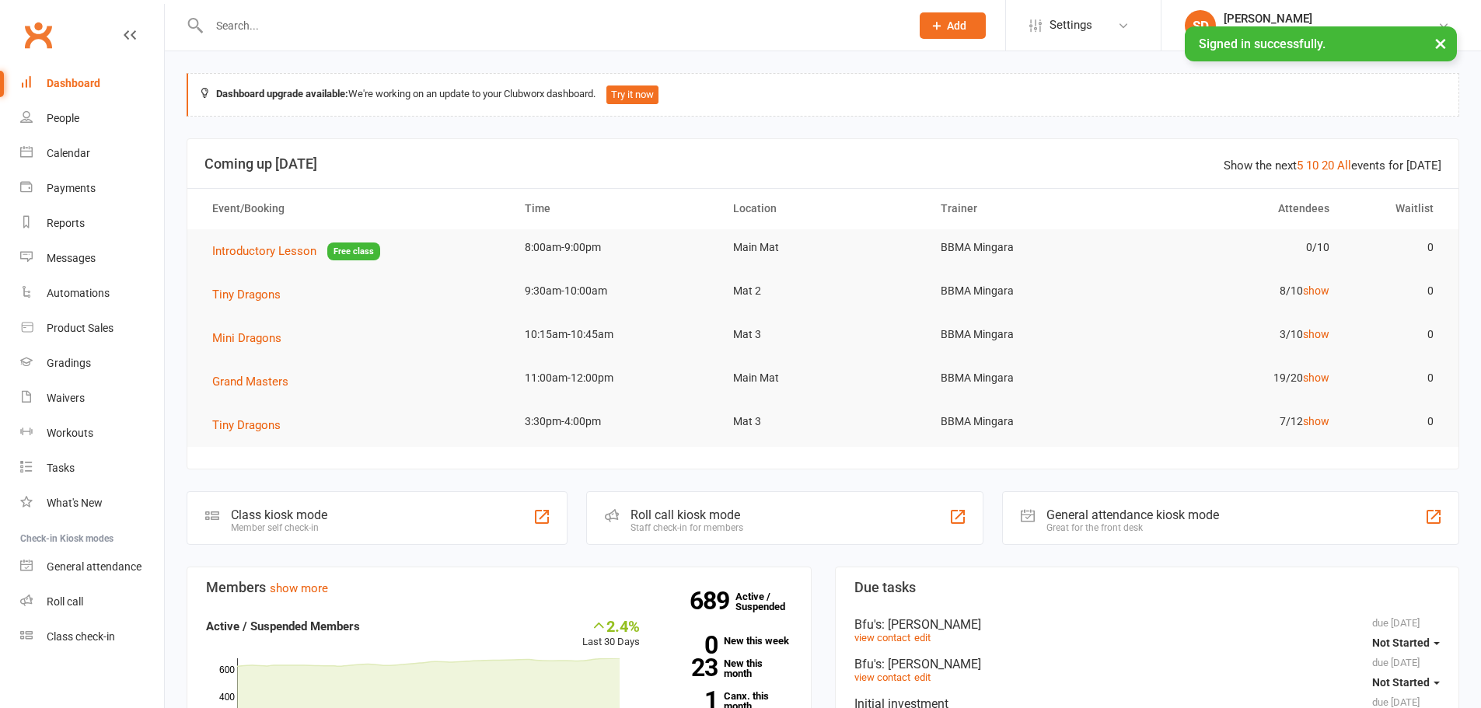
click at [247, 23] on input "text" at bounding box center [551, 26] width 695 height 22
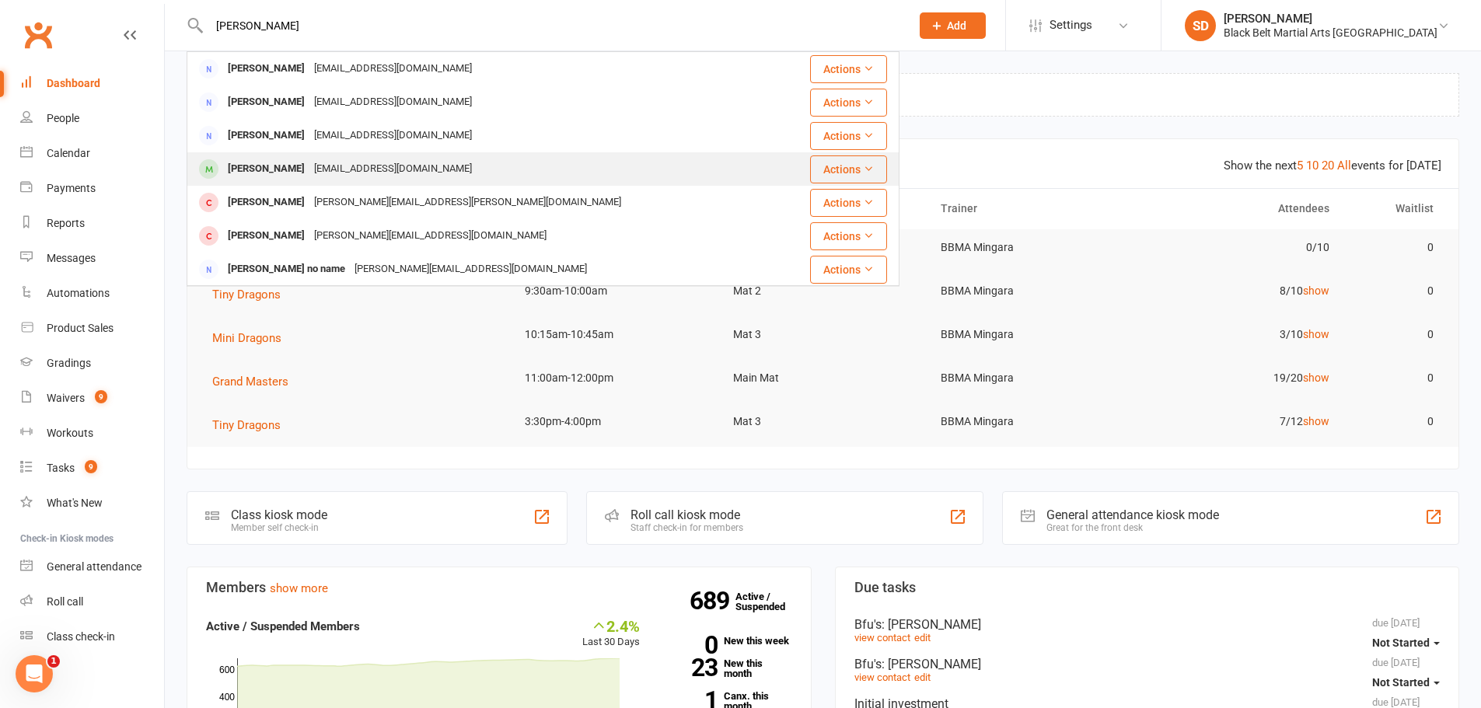
type input "[PERSON_NAME]"
click at [267, 166] on div "[PERSON_NAME]" at bounding box center [266, 169] width 86 height 23
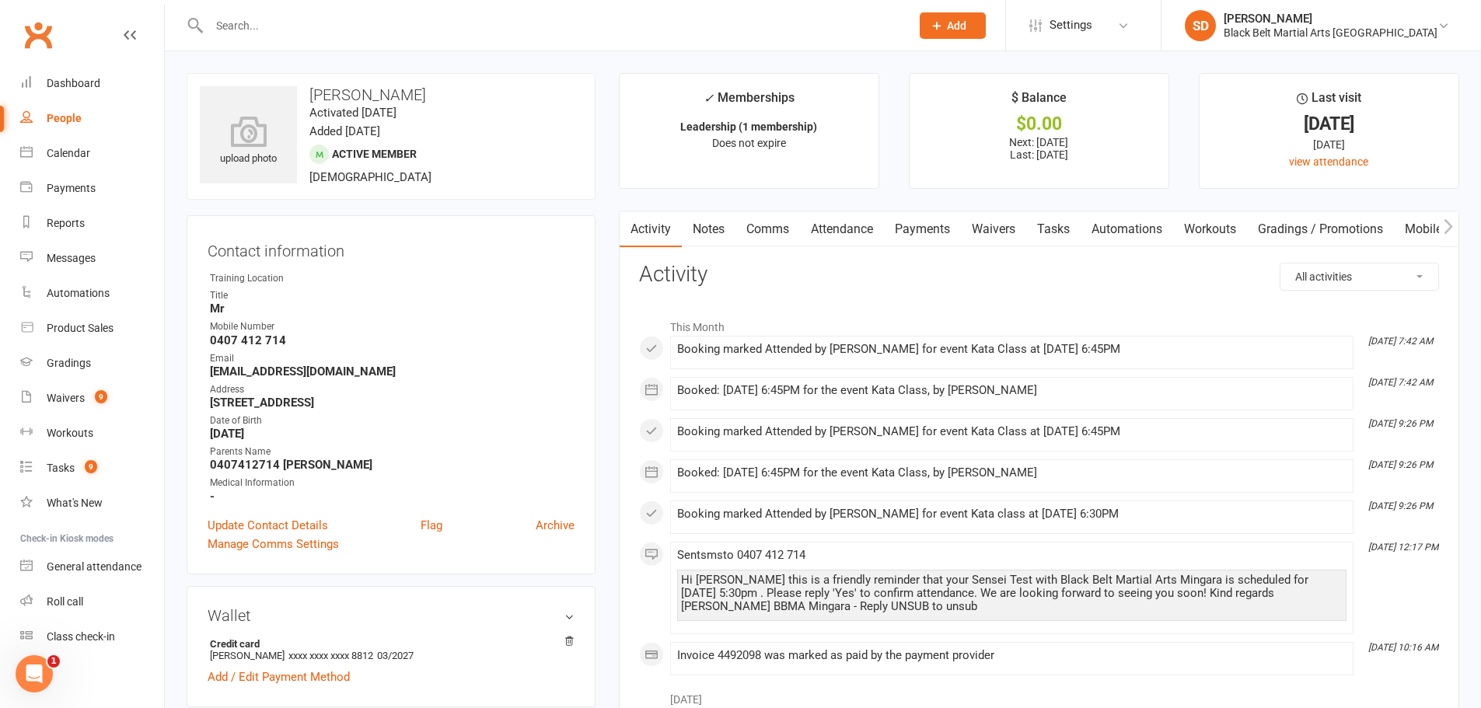
click at [1377, 270] on select "All activities Bookings / Attendances Communications Notes Failed SMSes Grading…" at bounding box center [1359, 276] width 158 height 26
select select "BookingLogEntry"
click at [1280, 263] on select "All activities Bookings / Attendances Communications Notes Failed SMSes Grading…" at bounding box center [1359, 276] width 158 height 26
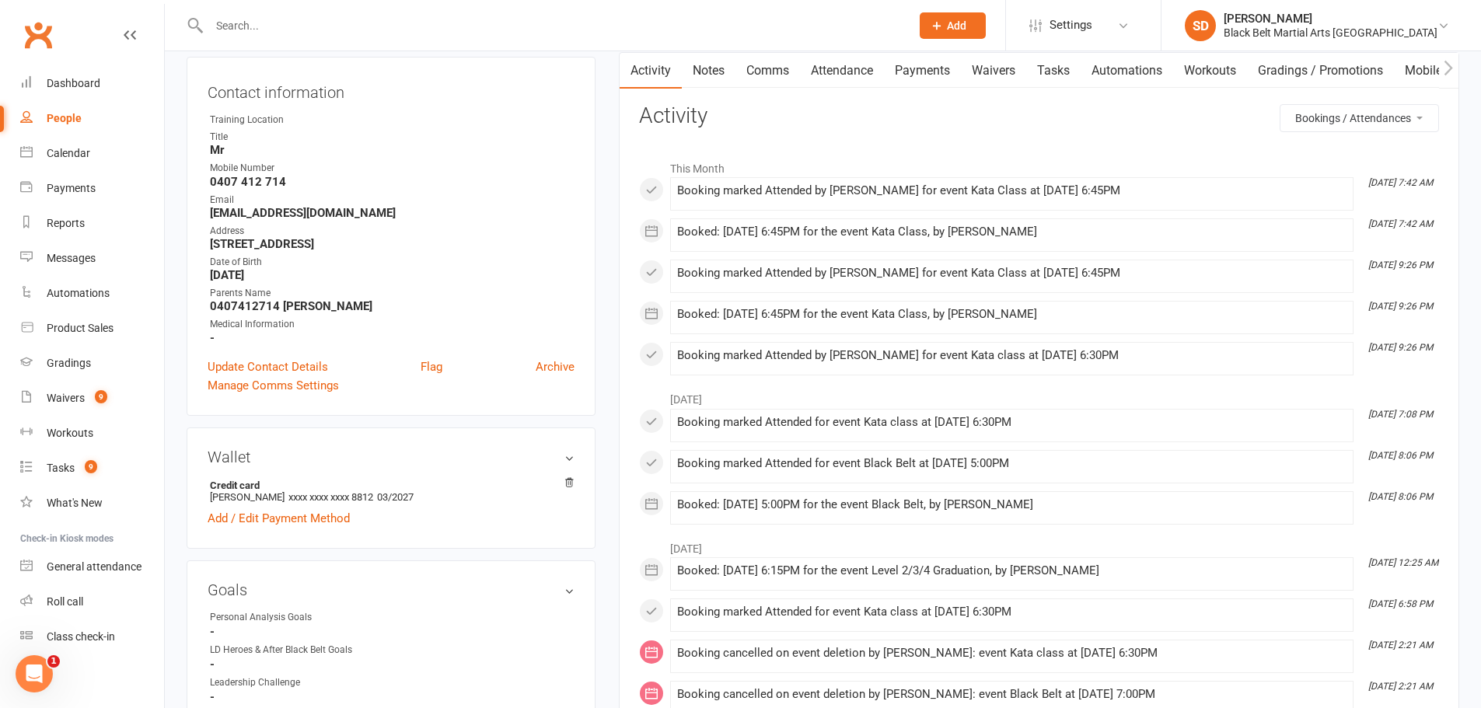
scroll to position [155, 0]
click at [849, 74] on link "Attendance" at bounding box center [842, 74] width 84 height 36
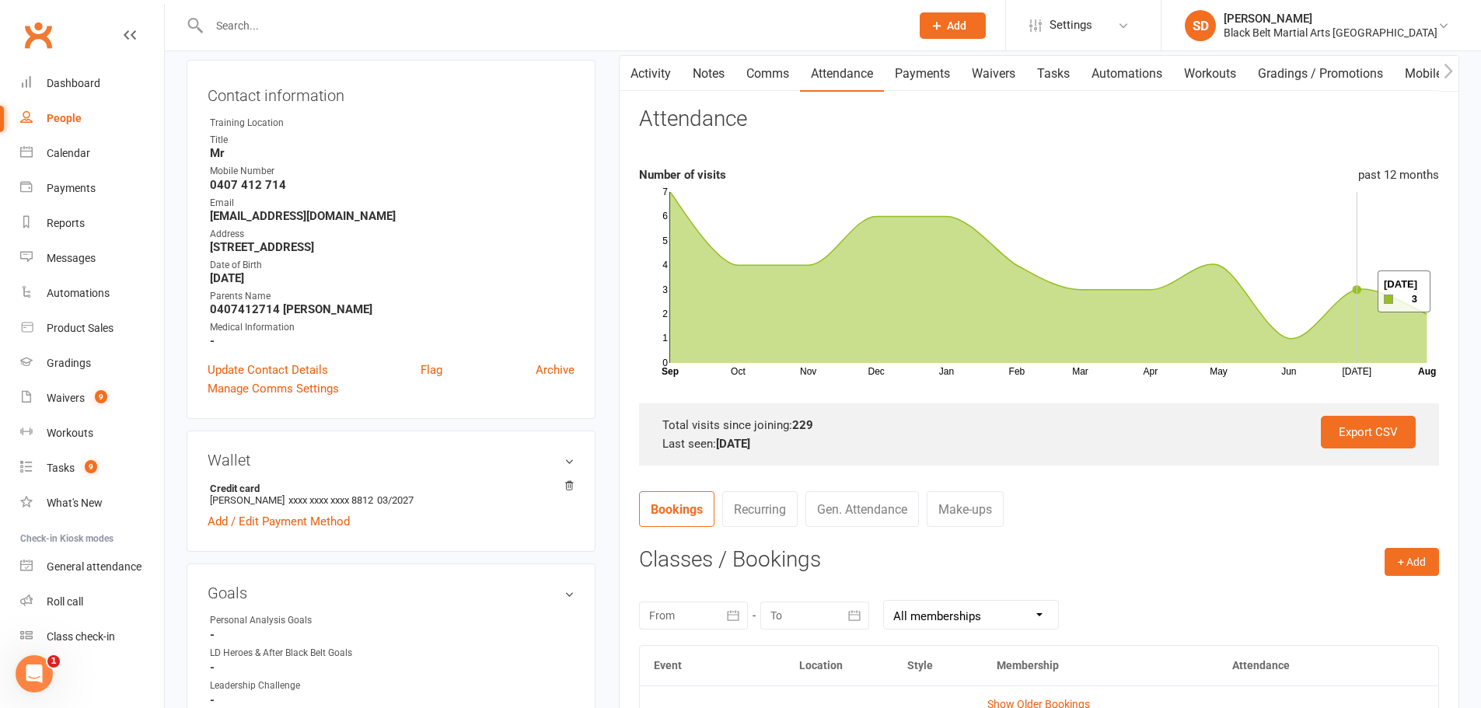
click at [1358, 291] on icon at bounding box center [1048, 277] width 757 height 171
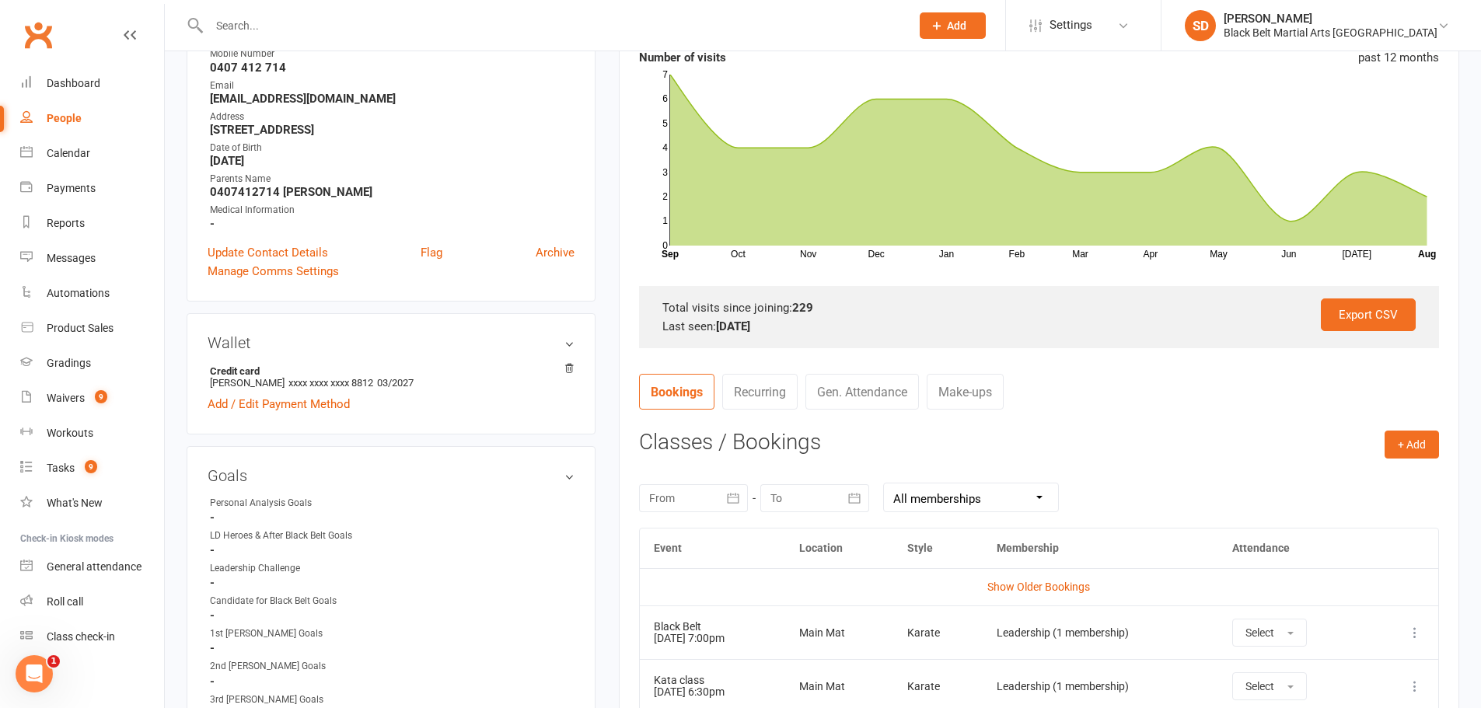
scroll to position [622, 0]
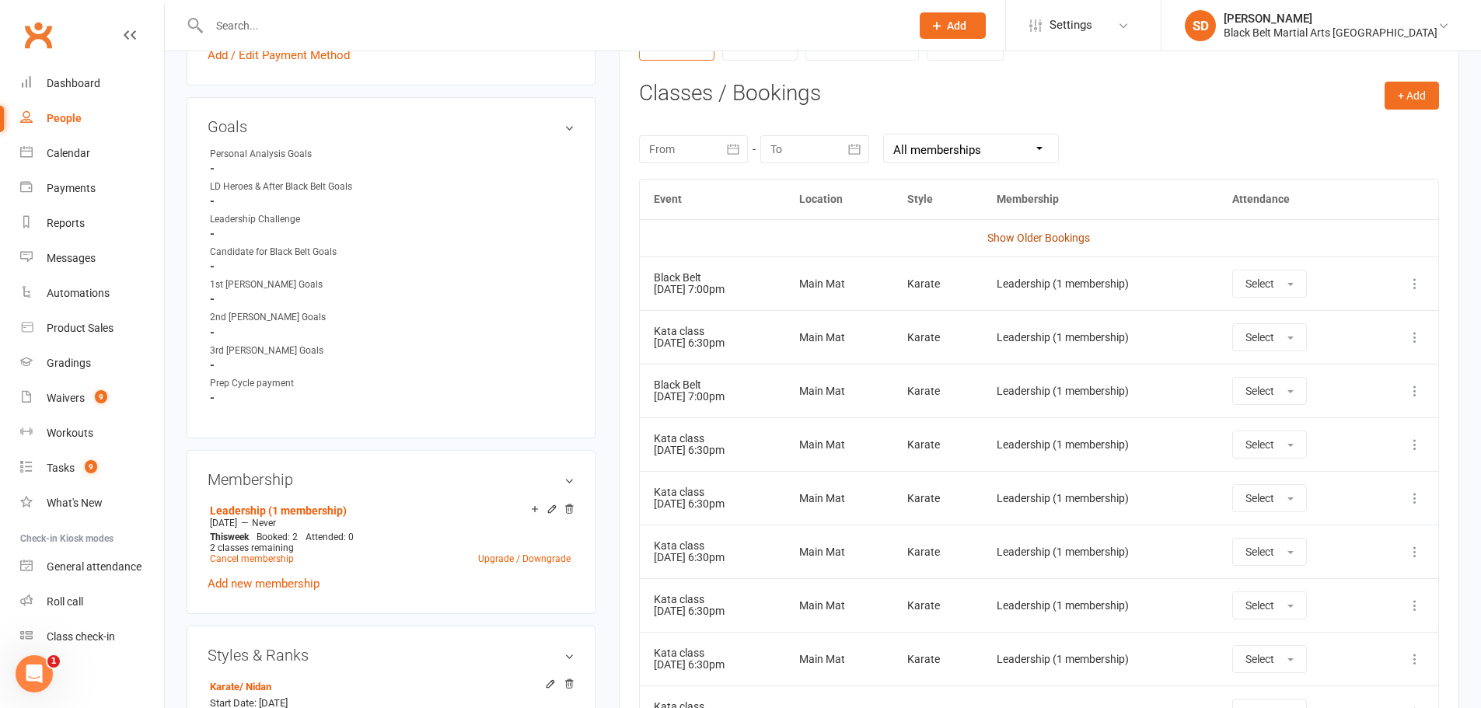
click at [1043, 242] on link "Show Older Bookings" at bounding box center [1038, 238] width 103 height 12
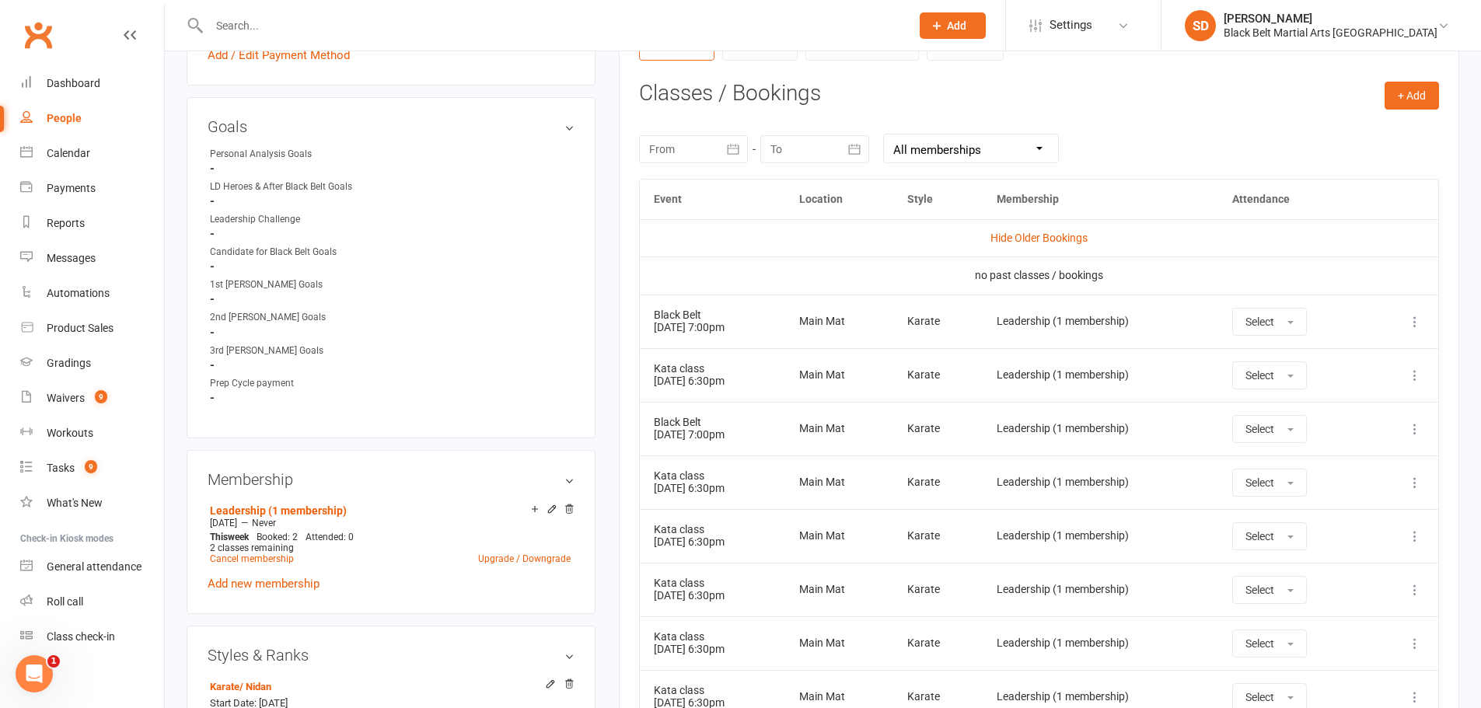
click at [893, 146] on select "All memberships From other Members Leadership (1 membership)" at bounding box center [971, 148] width 174 height 28
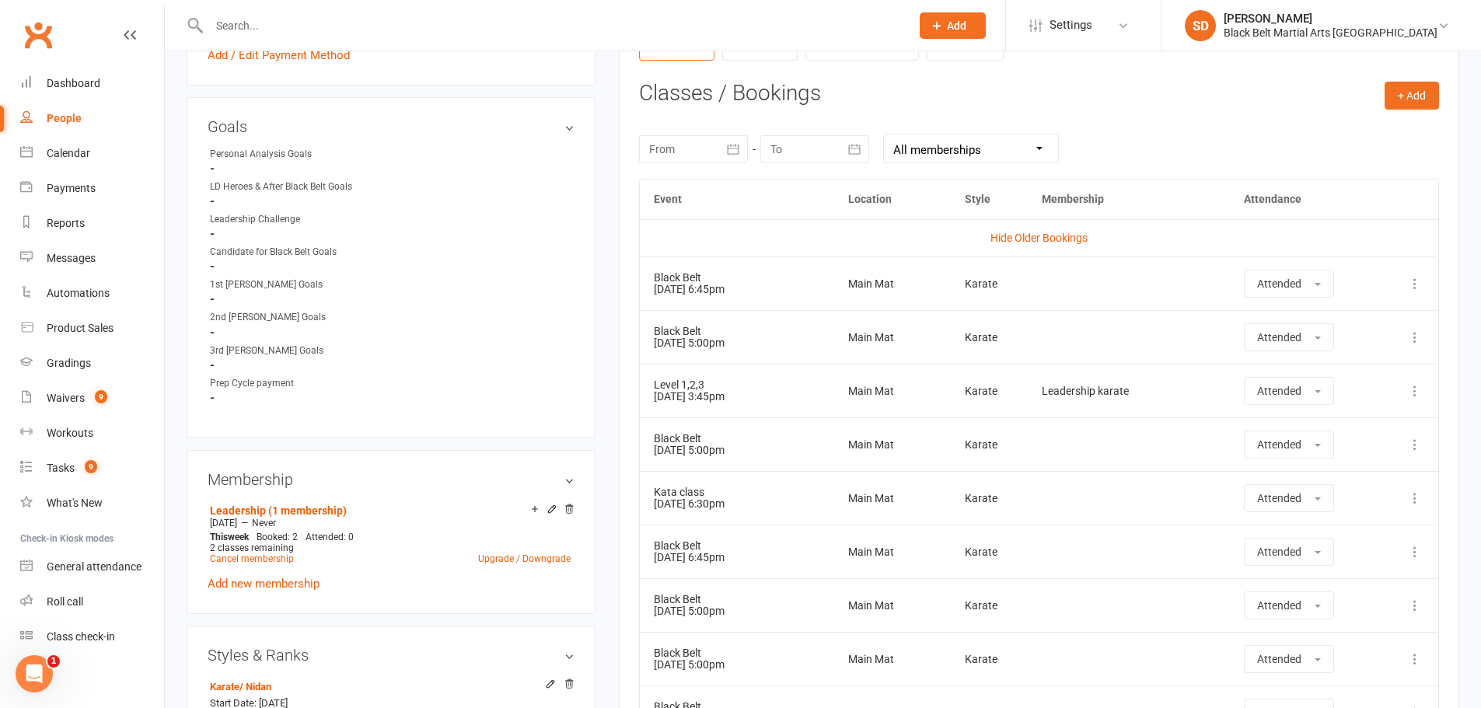
click at [893, 146] on select "All memberships From other Members Leadership (1 membership)" at bounding box center [971, 148] width 174 height 28
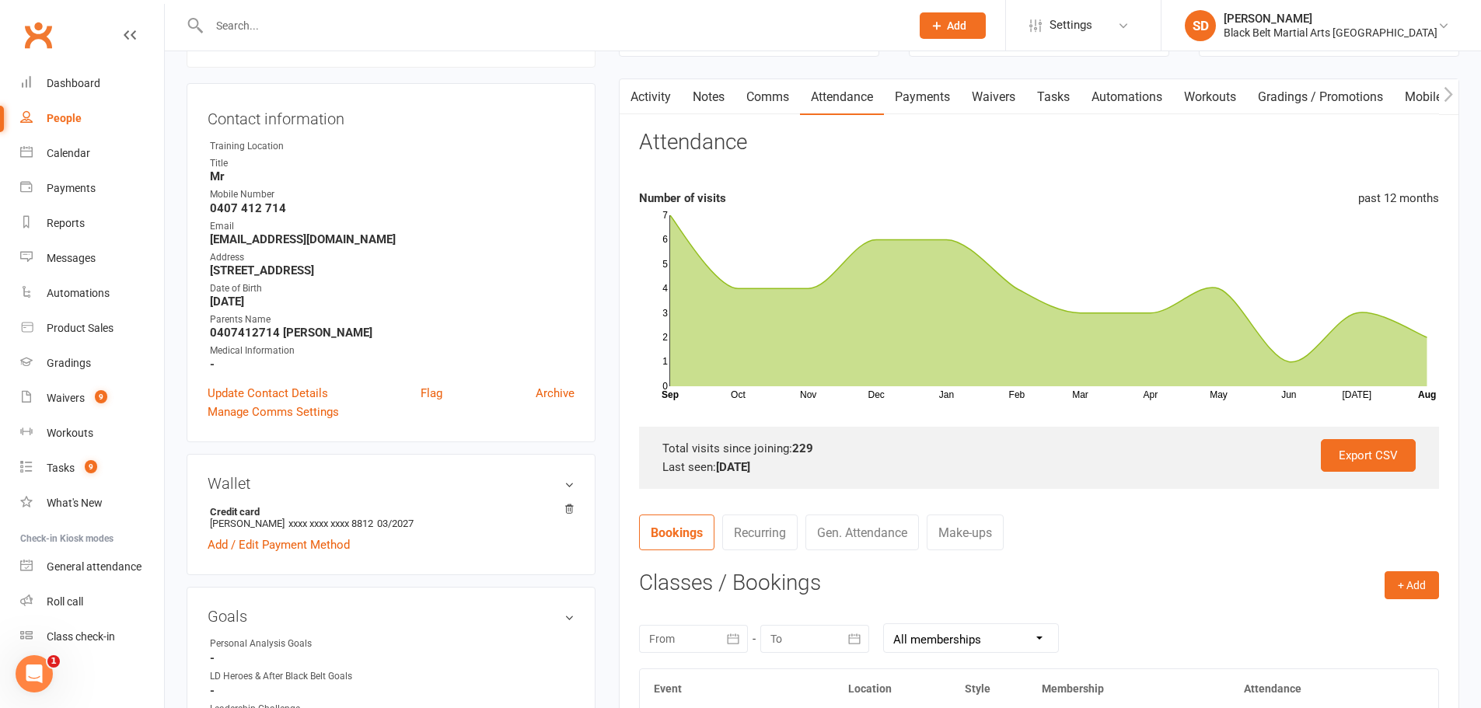
scroll to position [466, 0]
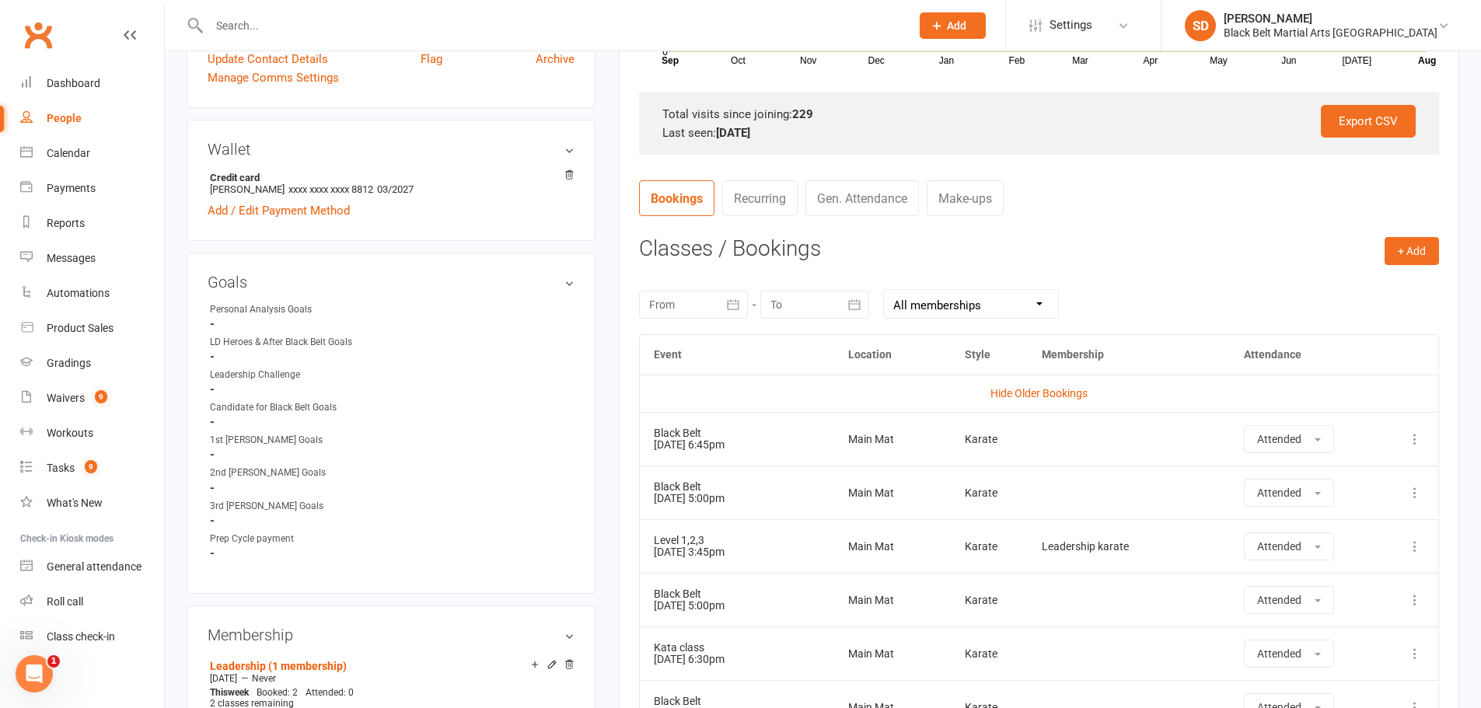
click at [682, 305] on div at bounding box center [693, 305] width 109 height 28
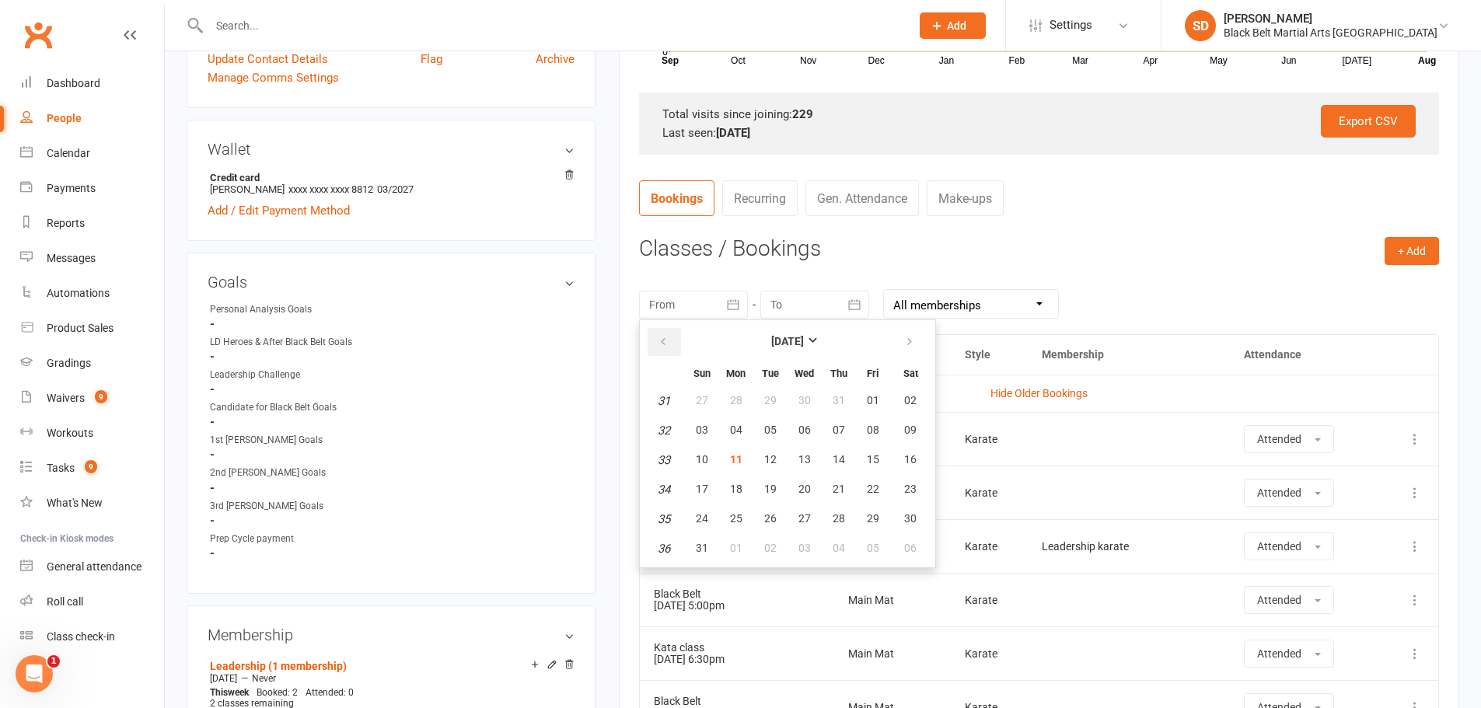
click at [661, 353] on button "button" at bounding box center [663, 342] width 33 height 28
click at [742, 467] on button "14" at bounding box center [736, 460] width 33 height 28
type input "[DATE]"
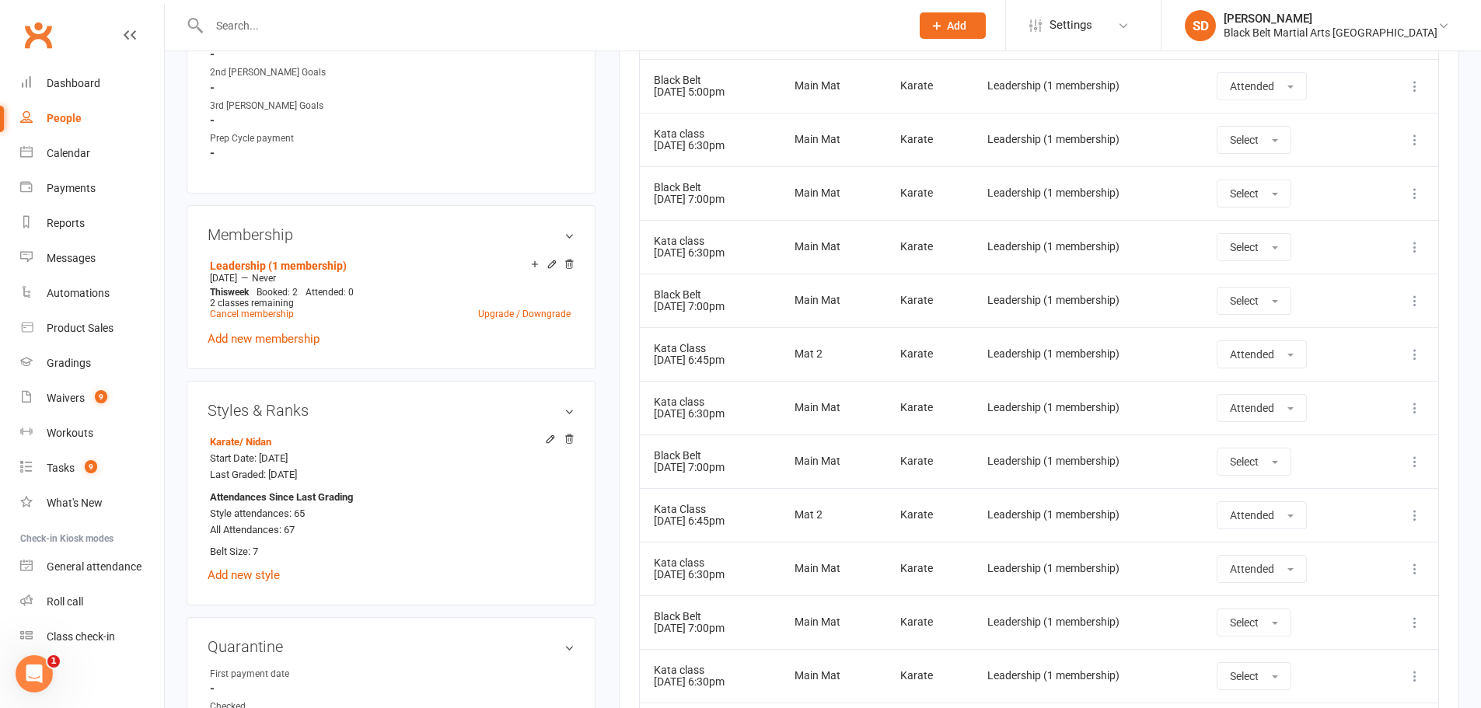
scroll to position [544, 0]
